Goal: Task Accomplishment & Management: Manage account settings

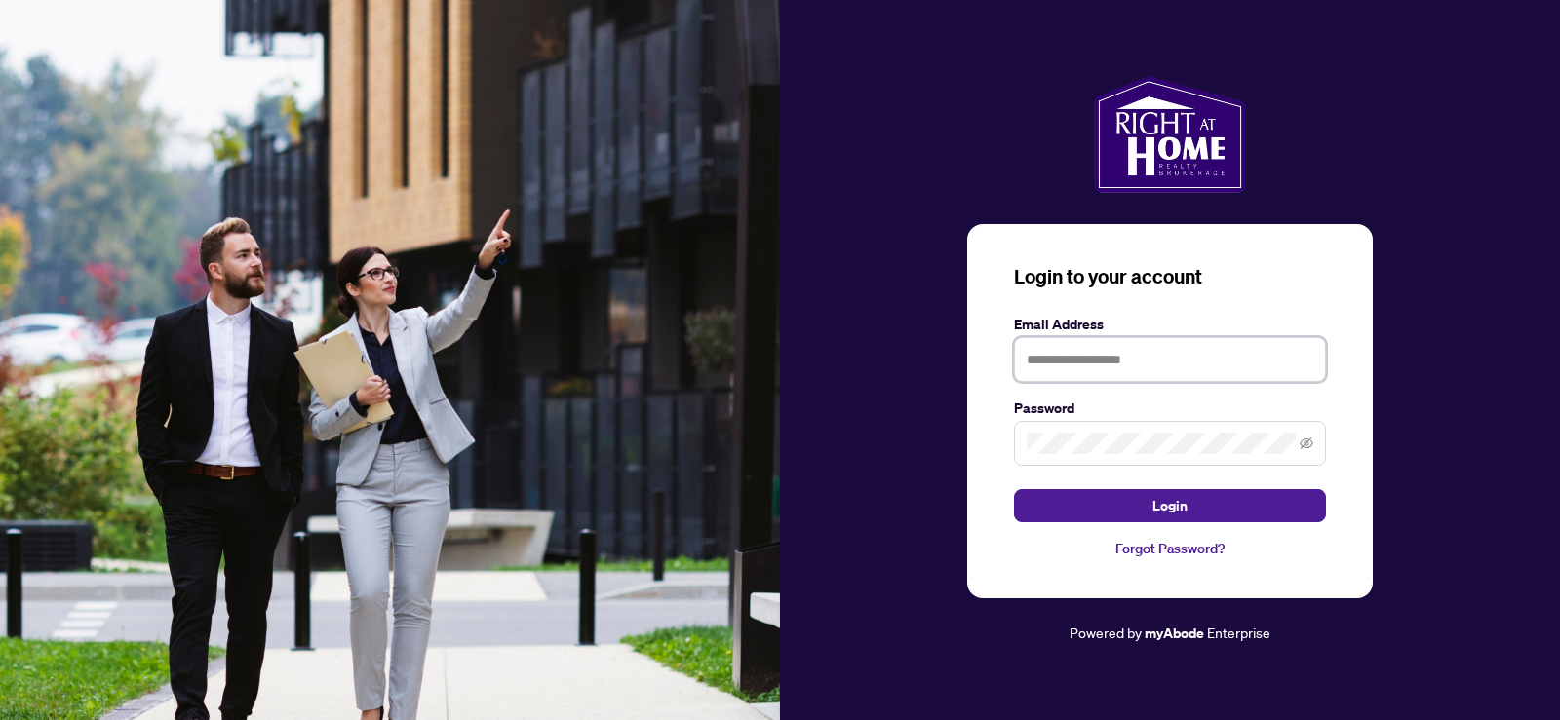
click at [1087, 359] on input "text" at bounding box center [1170, 359] width 312 height 45
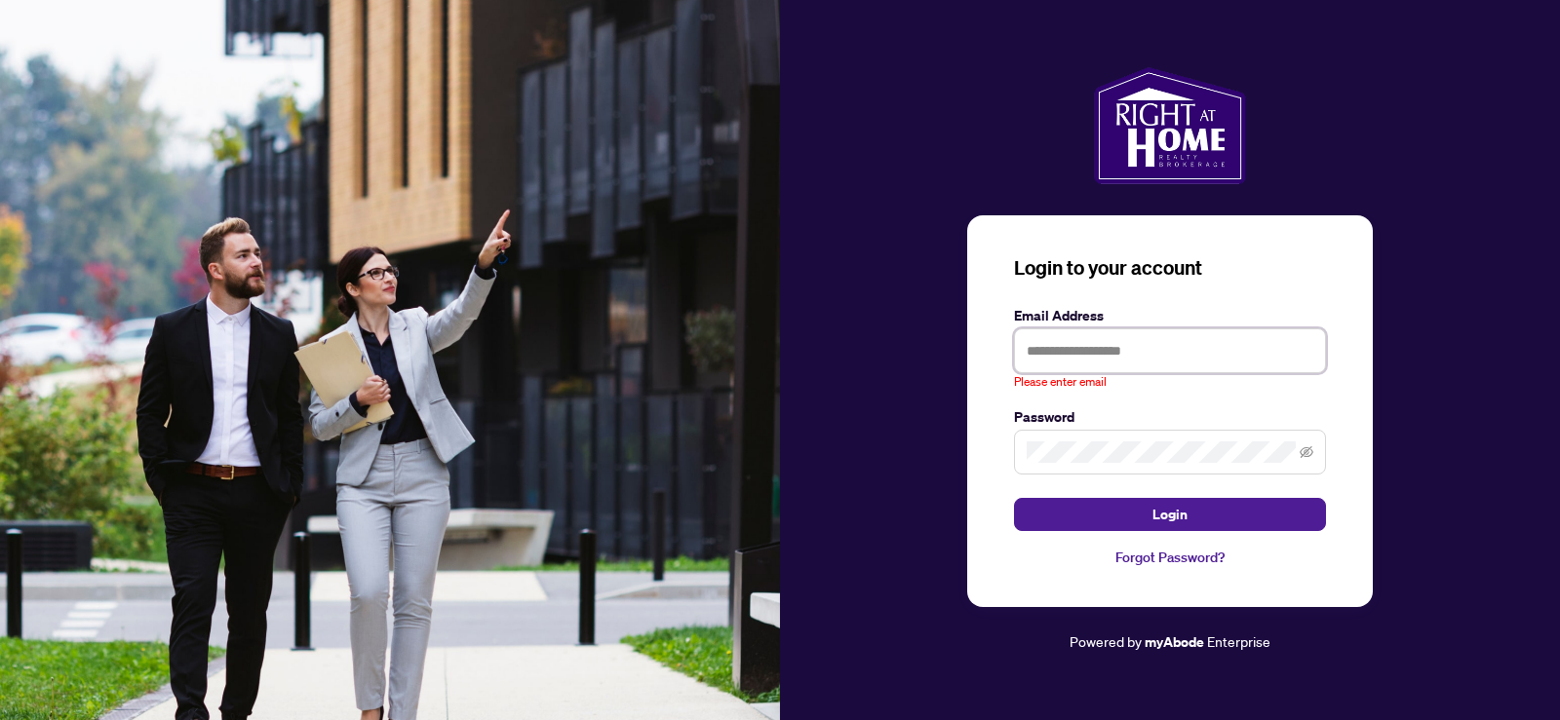
type input "**********"
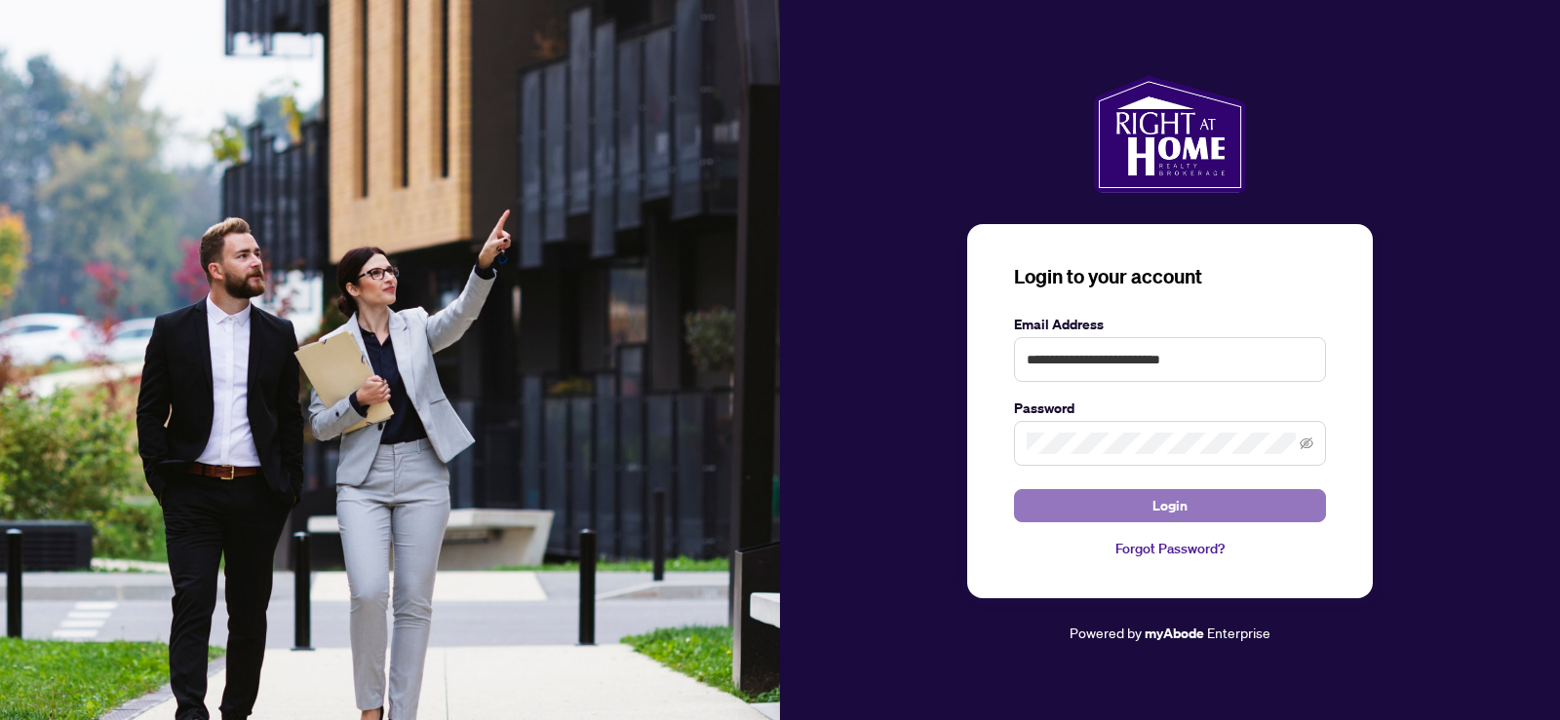
click at [1286, 500] on button "Login" at bounding box center [1170, 505] width 312 height 33
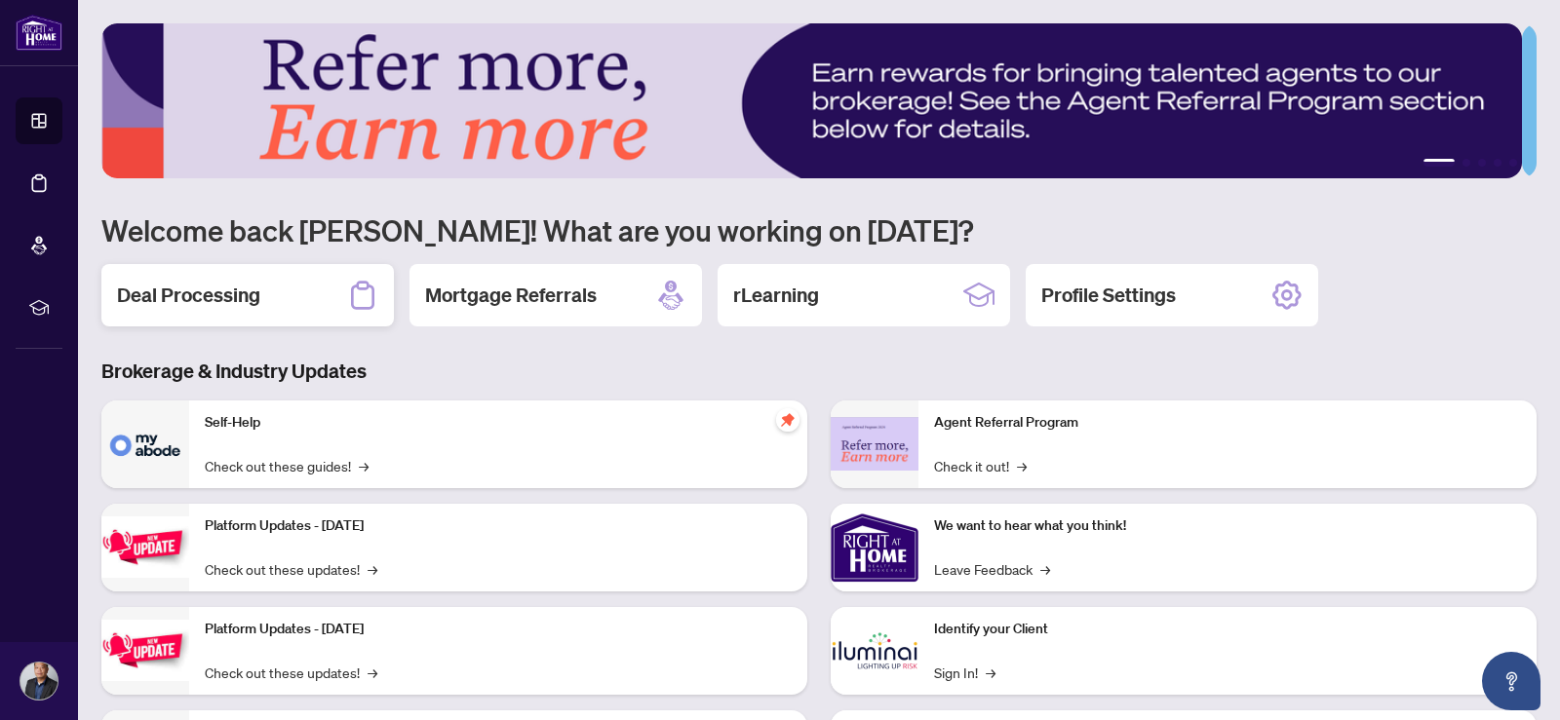
click at [199, 294] on h2 "Deal Processing" at bounding box center [188, 295] width 143 height 27
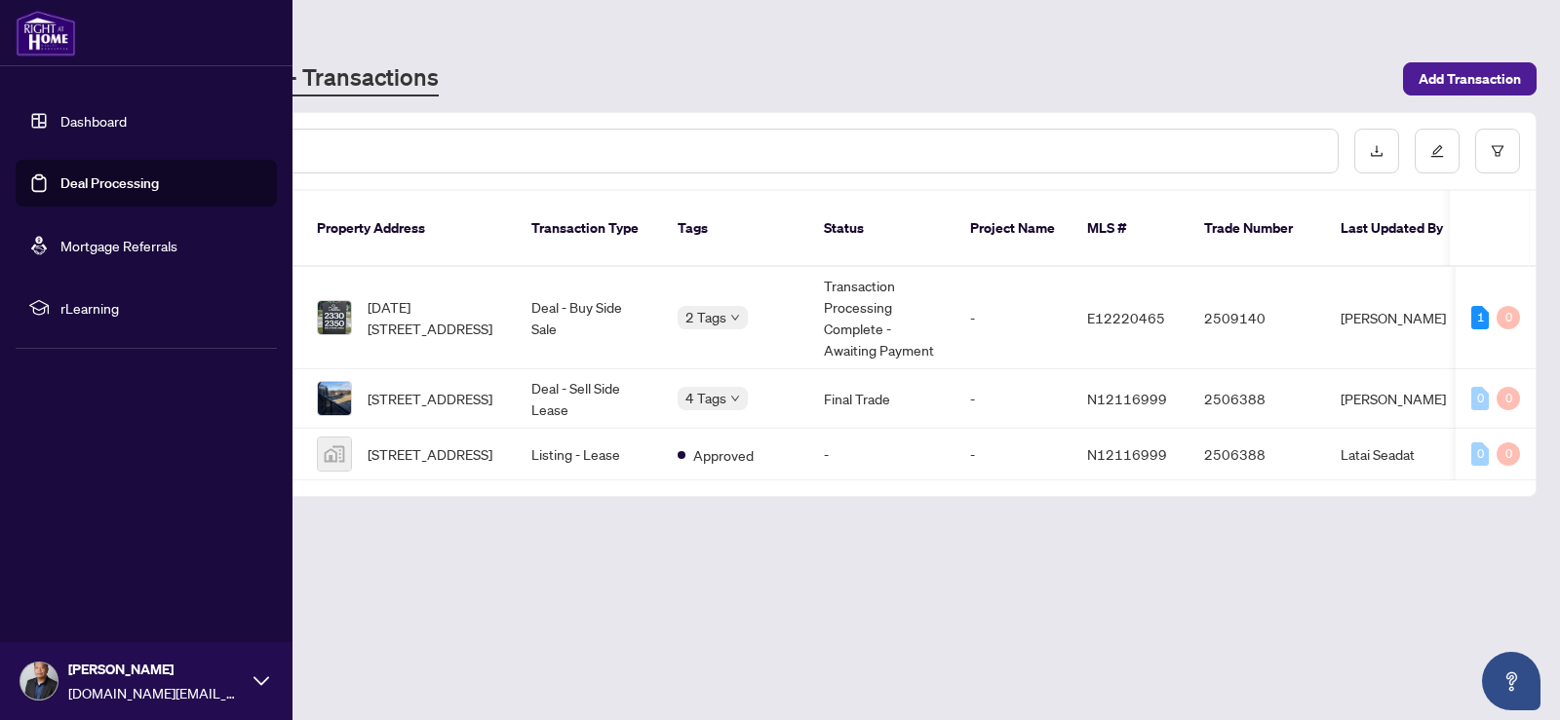
click at [55, 675] on span at bounding box center [38, 681] width 39 height 39
click at [56, 675] on img at bounding box center [38, 681] width 37 height 37
click at [62, 667] on div "[PERSON_NAME] [DOMAIN_NAME][EMAIL_ADDRESS][DOMAIN_NAME]" at bounding box center [146, 681] width 292 height 78
click at [66, 569] on span "Logout" at bounding box center [79, 565] width 44 height 31
